Goal: Information Seeking & Learning: Find specific page/section

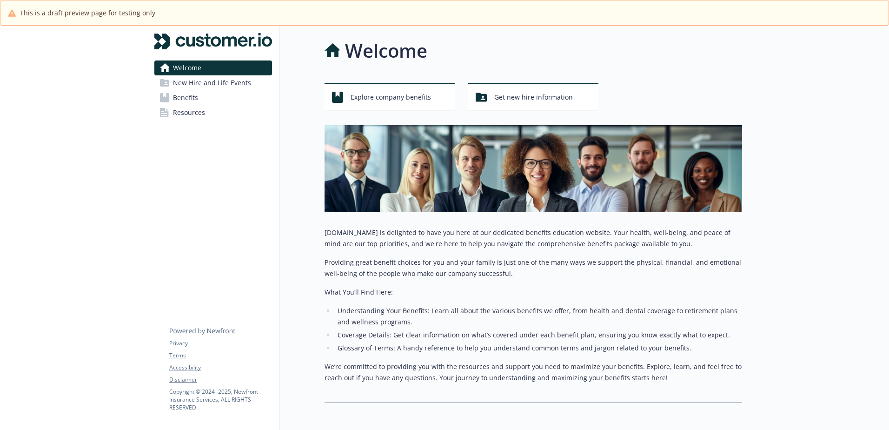
click at [206, 100] on link "Benefits" at bounding box center [213, 97] width 118 height 15
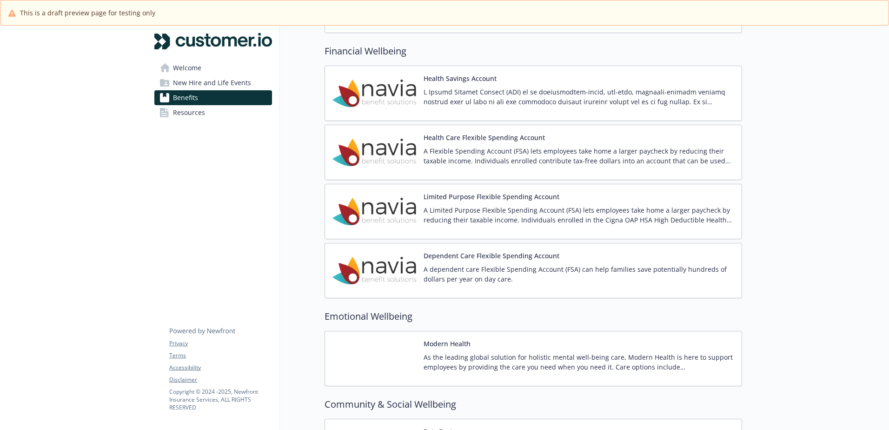
scroll to position [973, 0]
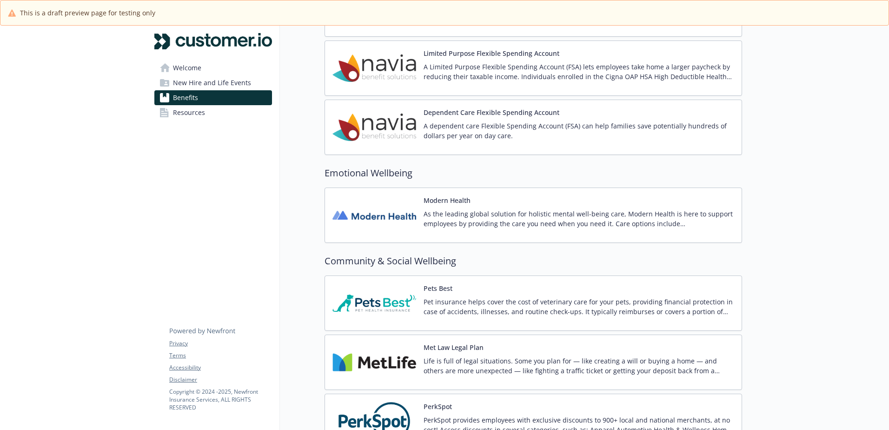
click at [518, 226] on p "As the leading global solution for holistic mental well-being care, Modern Heal…" at bounding box center [579, 219] width 311 height 20
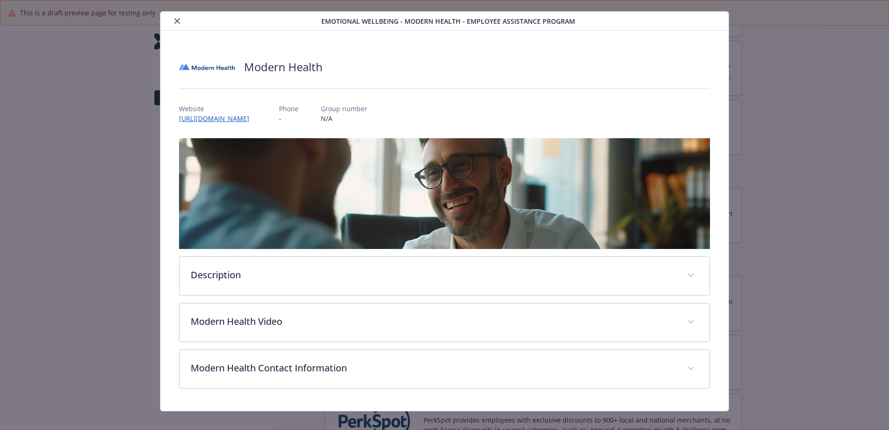
scroll to position [29, 0]
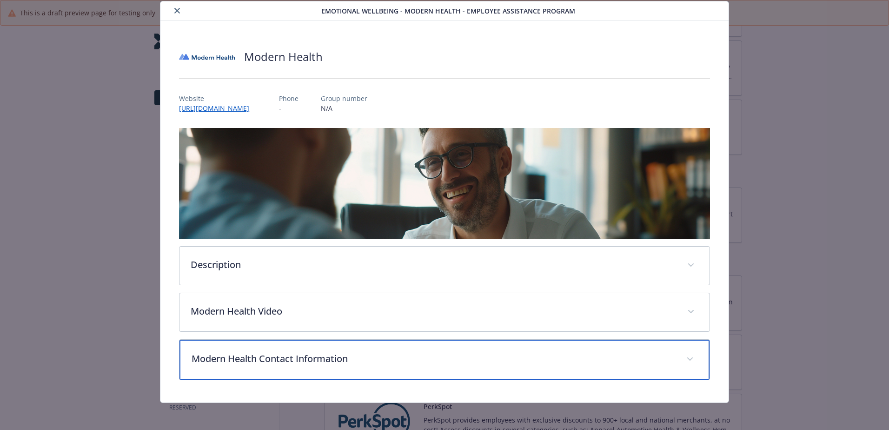
click at [303, 365] on div "Modern Health Contact Information" at bounding box center [445, 360] width 530 height 40
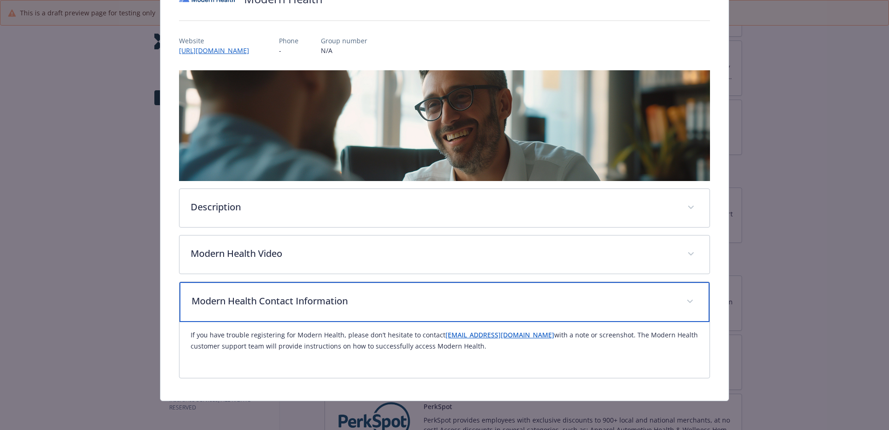
click at [305, 298] on p "Modern Health Contact Information" at bounding box center [434, 301] width 484 height 14
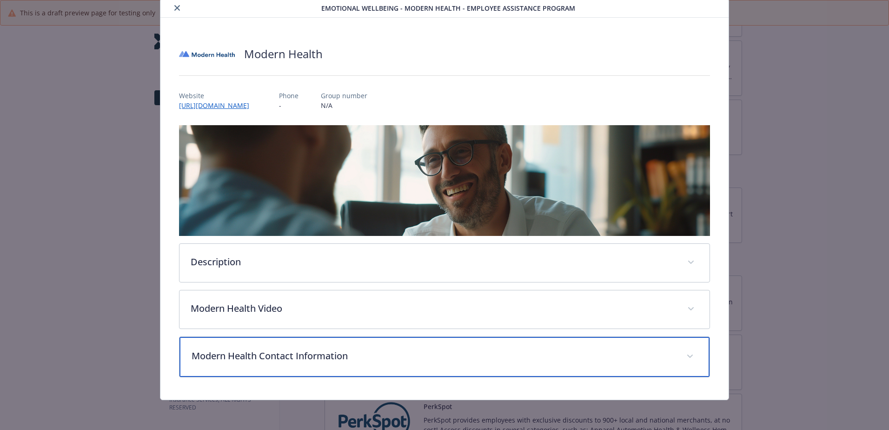
scroll to position [31, 0]
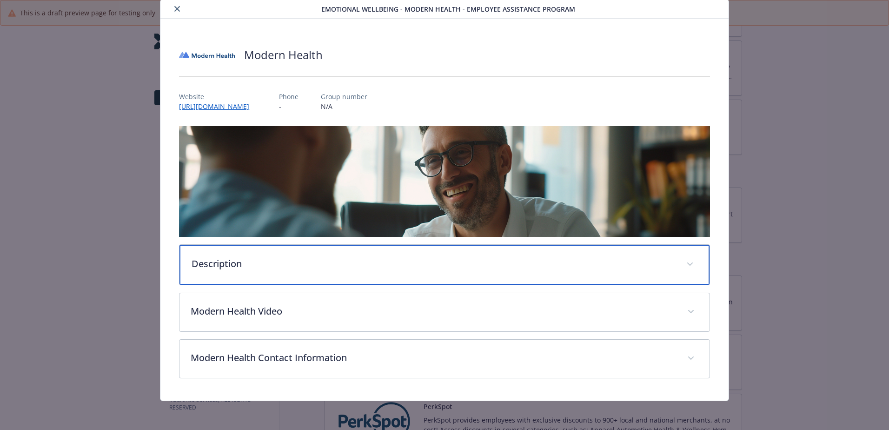
click at [279, 264] on p "Description" at bounding box center [434, 264] width 484 height 14
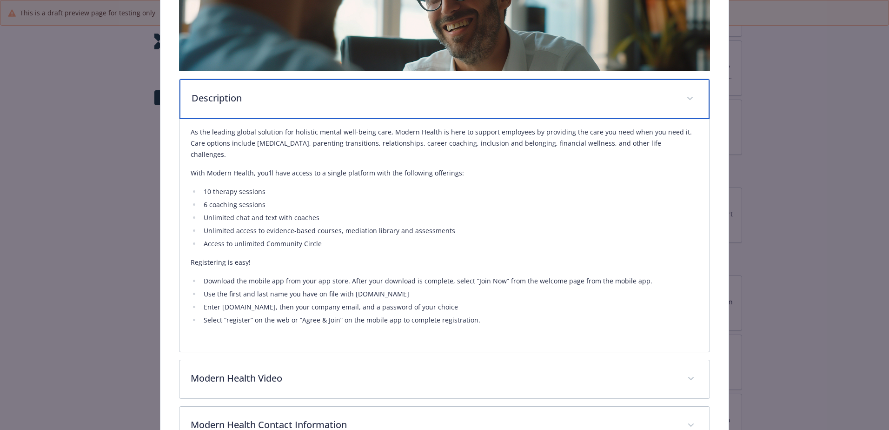
scroll to position [217, 0]
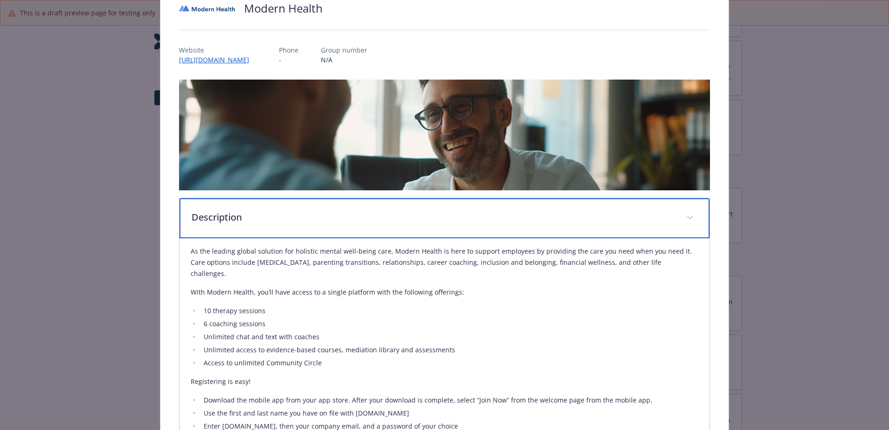
click at [249, 213] on p "Description" at bounding box center [434, 217] width 484 height 14
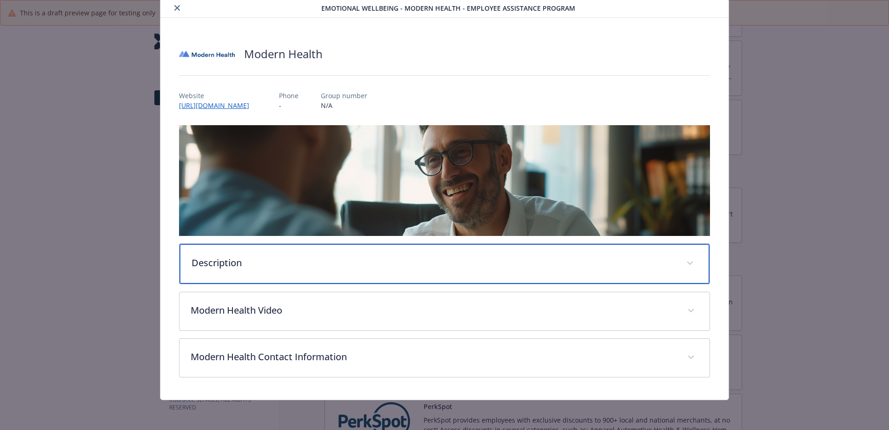
scroll to position [31, 0]
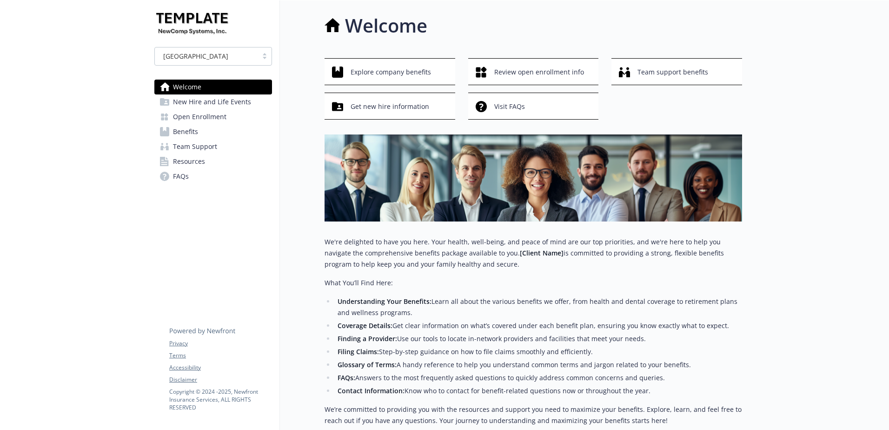
click at [201, 135] on link "Benefits" at bounding box center [213, 131] width 118 height 15
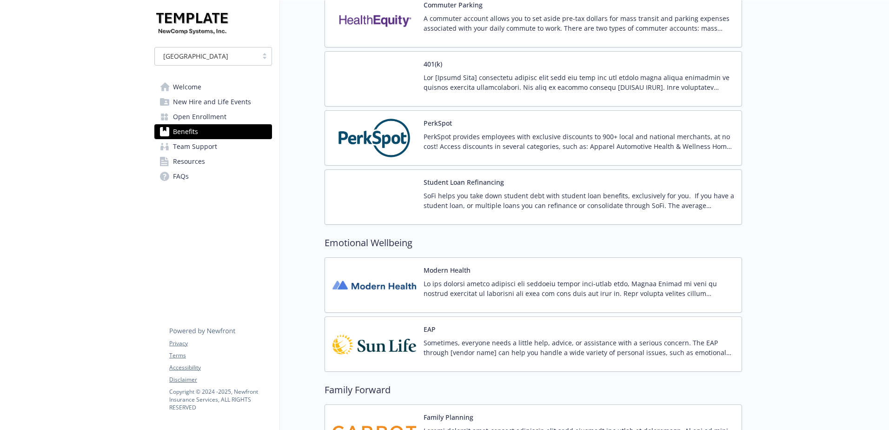
scroll to position [1953, 0]
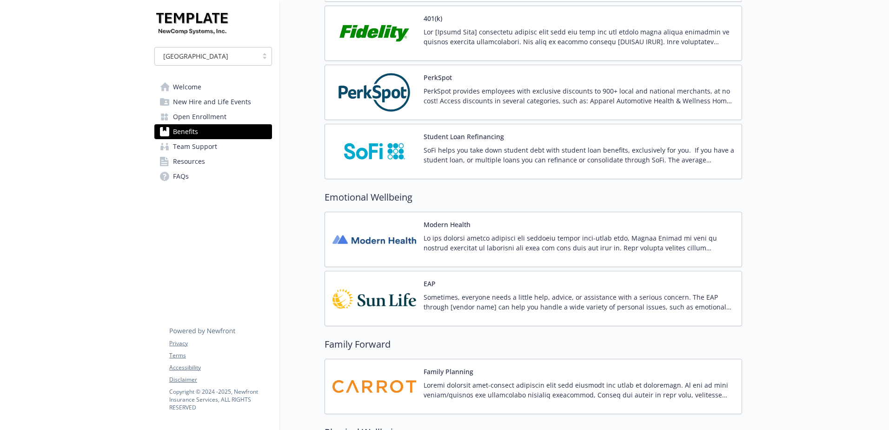
click at [463, 250] on p at bounding box center [579, 243] width 311 height 20
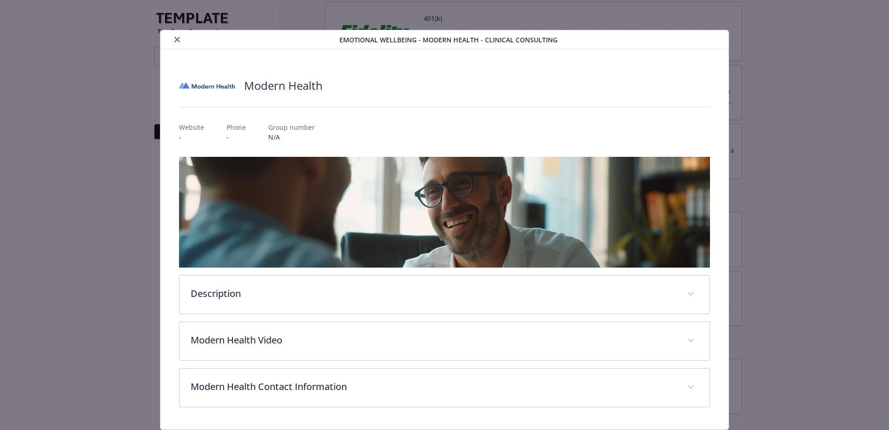
scroll to position [29, 0]
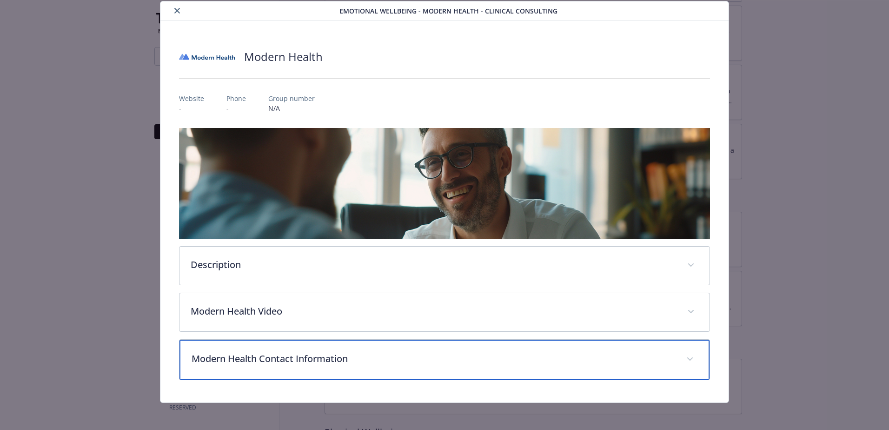
click at [276, 353] on p "Modern Health Contact Information" at bounding box center [434, 359] width 484 height 14
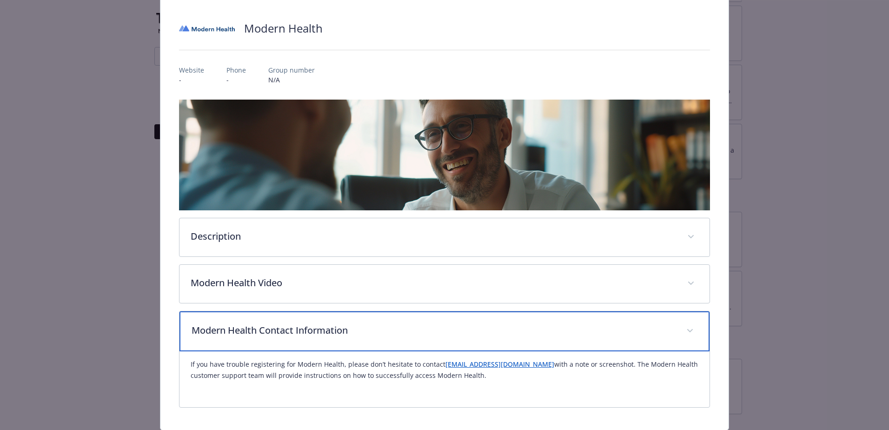
scroll to position [87, 0]
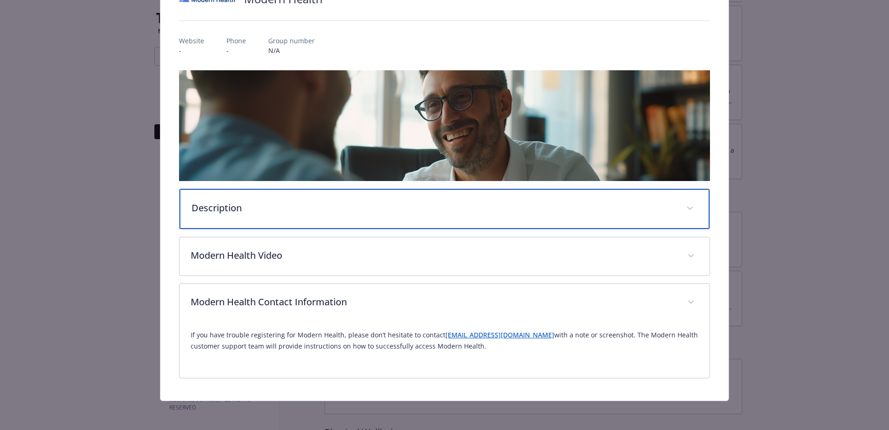
click at [257, 218] on div "Description" at bounding box center [445, 209] width 530 height 40
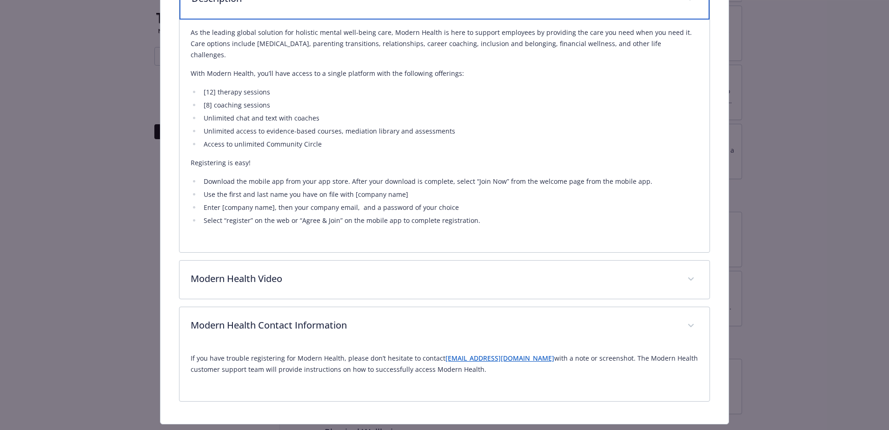
scroll to position [308, 0]
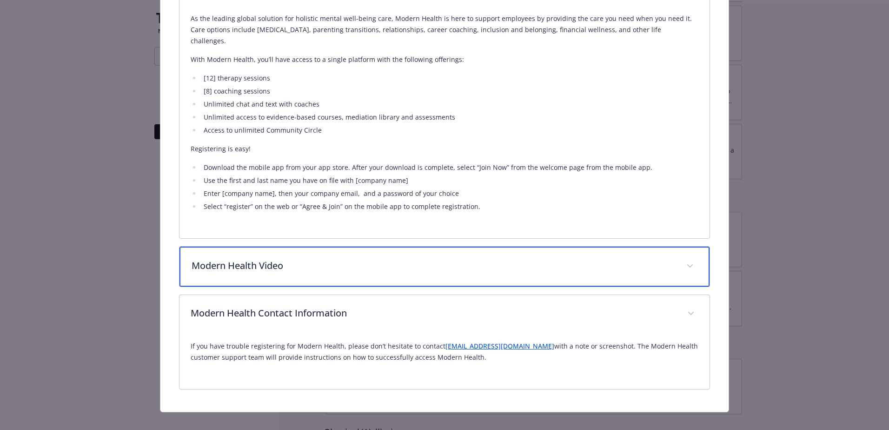
click at [257, 268] on div "Modern Health Video" at bounding box center [445, 266] width 530 height 40
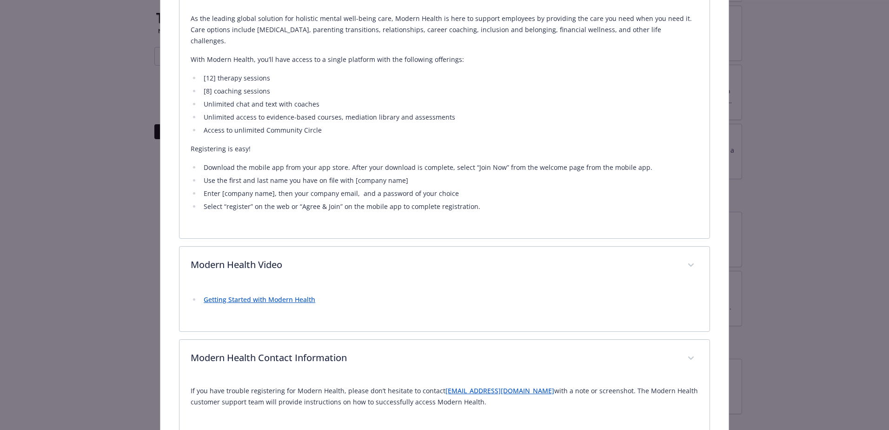
click at [249, 295] on link "Getting Started with Modern Health" at bounding box center [260, 299] width 112 height 9
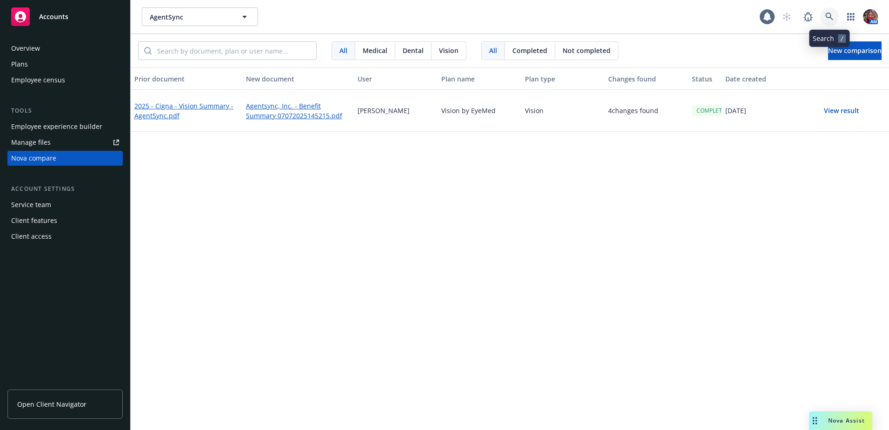
click at [822, 16] on link at bounding box center [829, 16] width 19 height 19
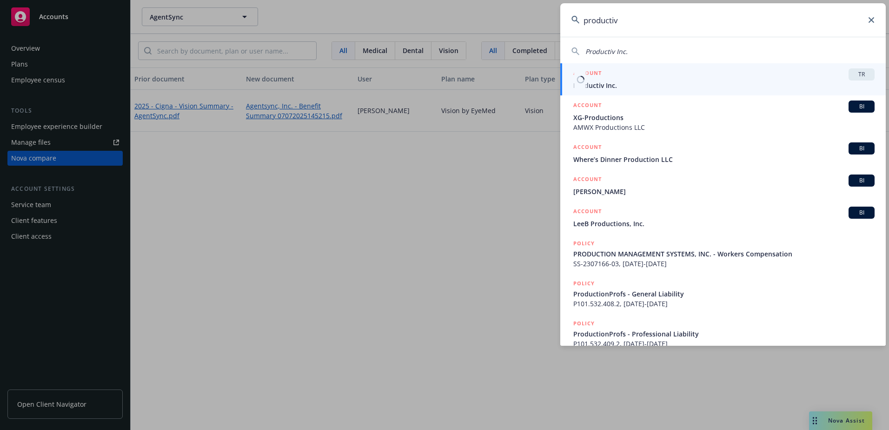
type input "productiv"
click at [684, 82] on span "Productiv Inc." at bounding box center [723, 85] width 301 height 10
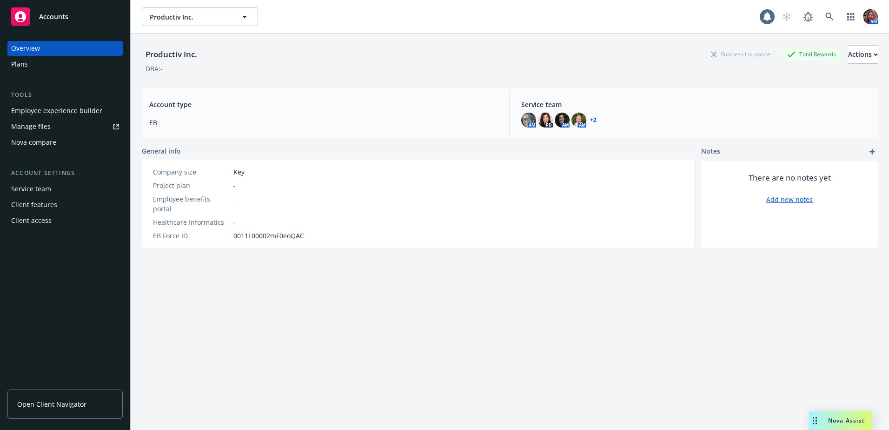
click at [22, 64] on div "Plans" at bounding box center [19, 64] width 17 height 15
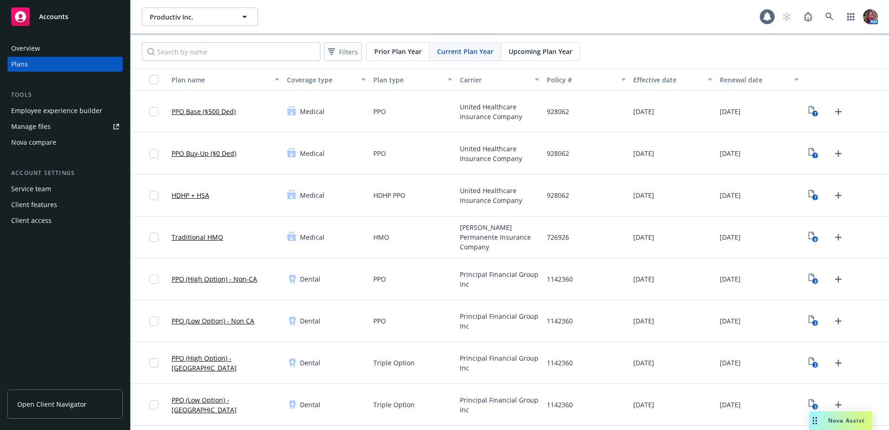
click at [405, 49] on span "Prior Plan Year" at bounding box center [397, 52] width 47 height 10
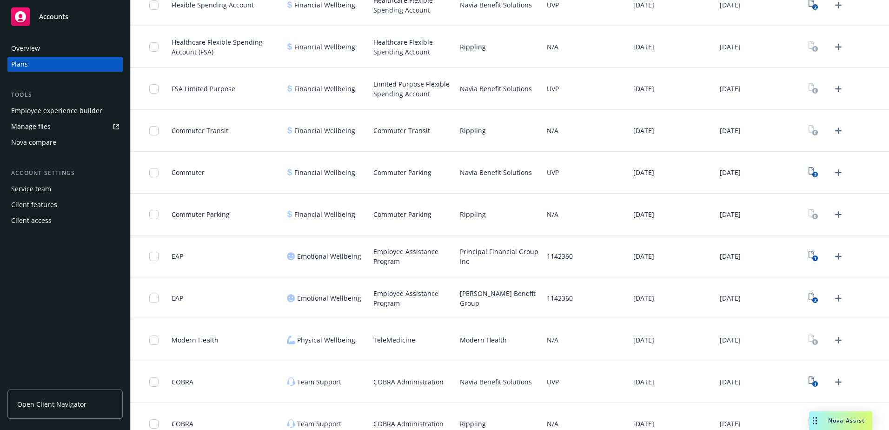
scroll to position [1252, 0]
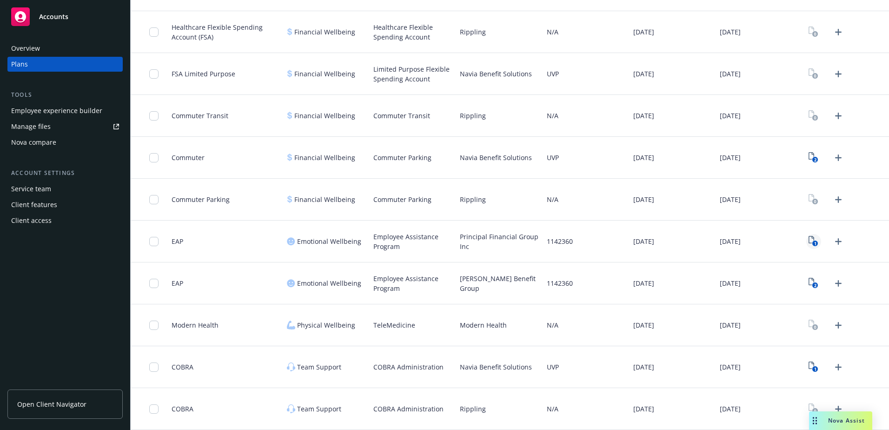
click at [812, 243] on rect "View Plan Documents" at bounding box center [815, 243] width 6 height 6
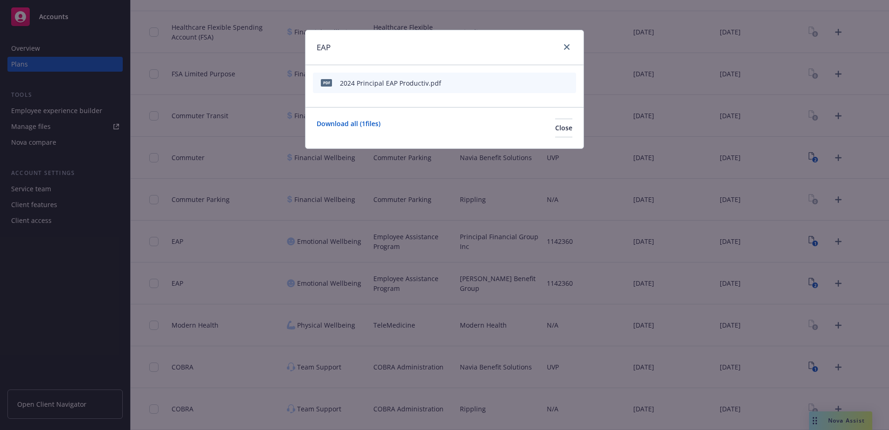
click at [553, 86] on button at bounding box center [553, 83] width 8 height 10
click at [553, 84] on icon "preview file" at bounding box center [552, 82] width 8 height 7
click at [568, 48] on icon "close" at bounding box center [567, 47] width 6 height 6
